Goal: Obtain resource: Download file/media

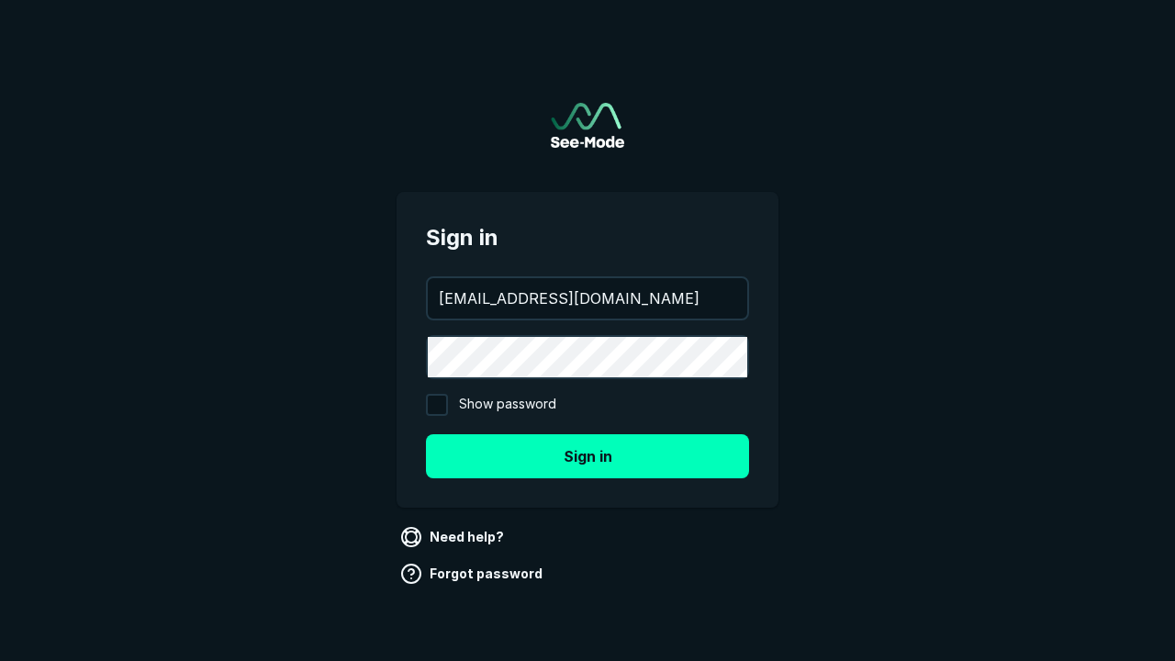
type input "aws+playwright@see-mode.com"
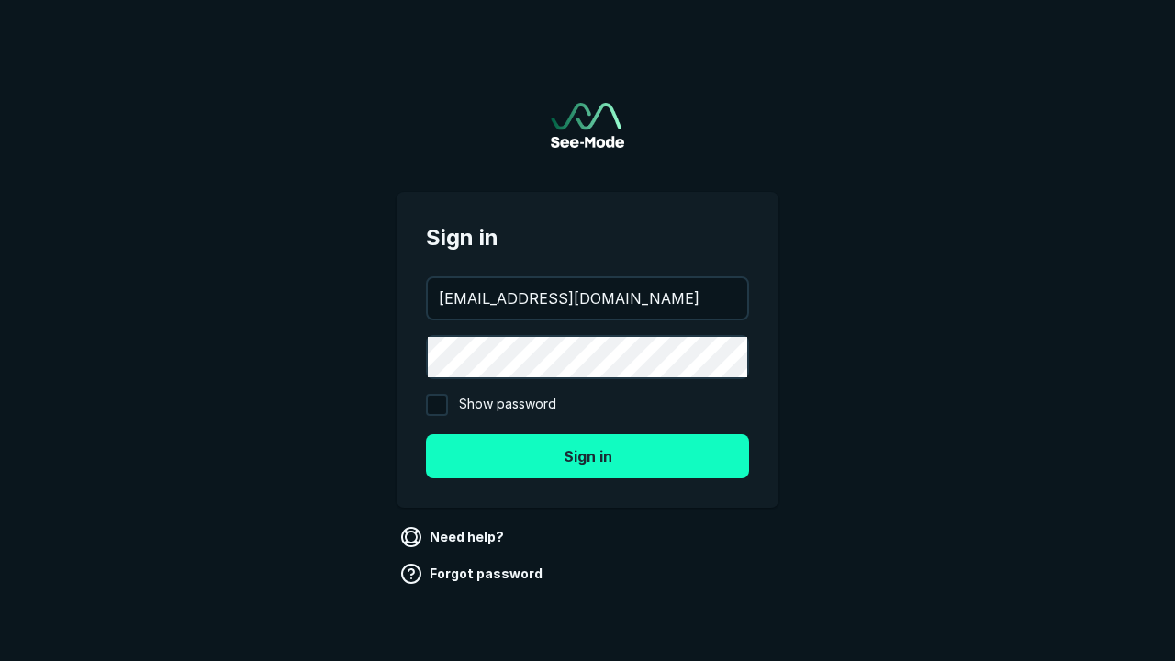
click at [588, 455] on button "Sign in" at bounding box center [587, 456] width 323 height 44
